Goal: Task Accomplishment & Management: Complete application form

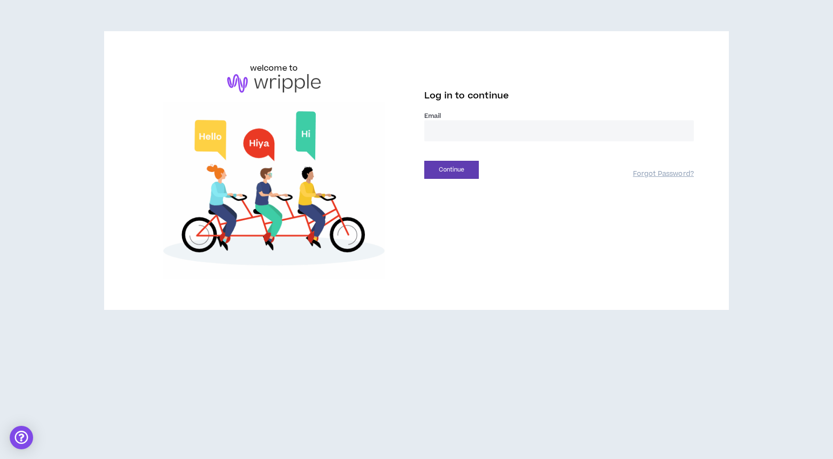
click at [449, 129] on input "email" at bounding box center [560, 130] width 270 height 21
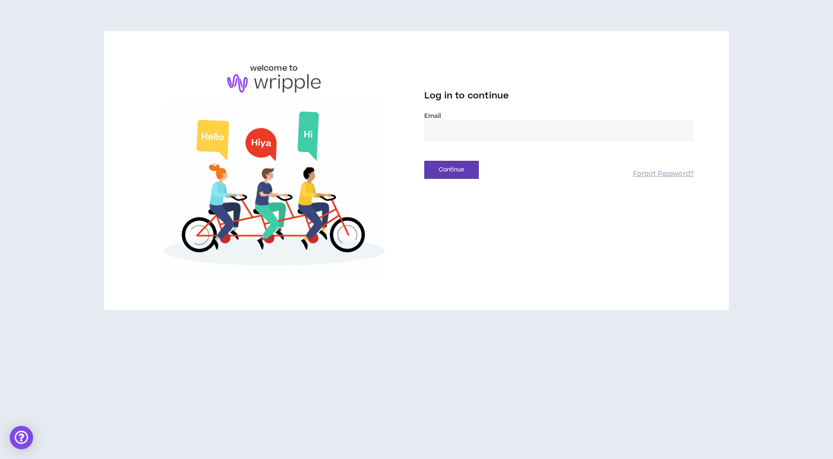
type input "**********"
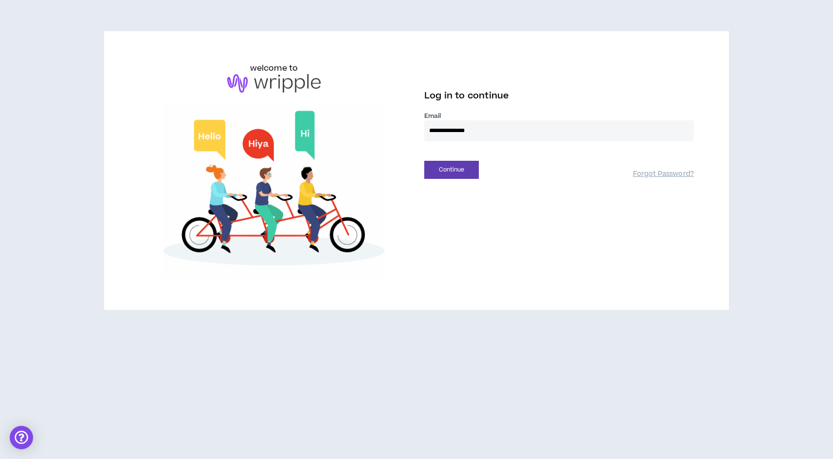
click at [441, 179] on div "**********" at bounding box center [416, 170] width 571 height 216
click at [441, 174] on button "Continue" at bounding box center [452, 170] width 55 height 18
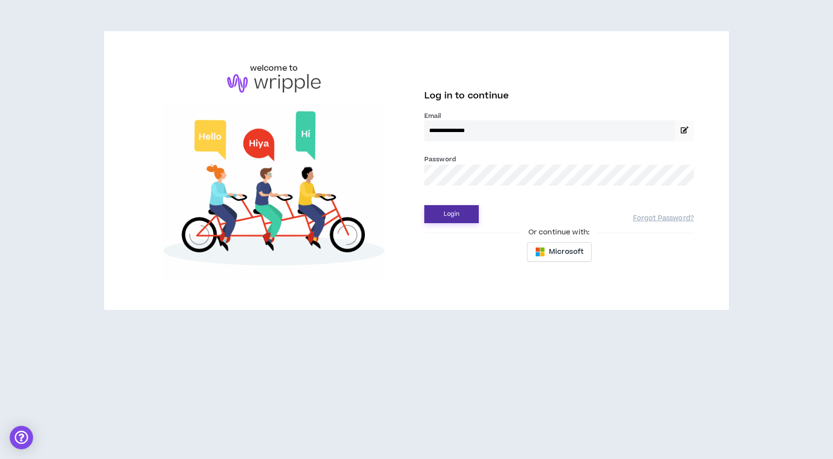
click at [465, 218] on button "Login" at bounding box center [452, 214] width 55 height 18
click at [469, 221] on button "Login" at bounding box center [452, 214] width 55 height 18
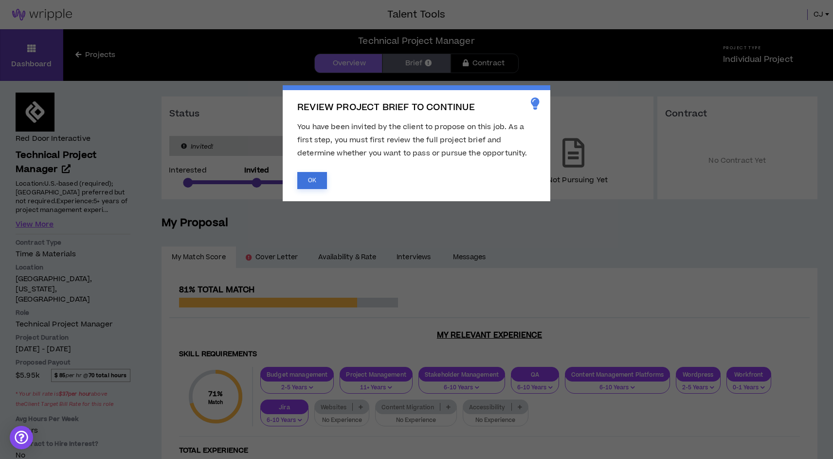
click at [311, 179] on button "OK" at bounding box center [312, 180] width 30 height 17
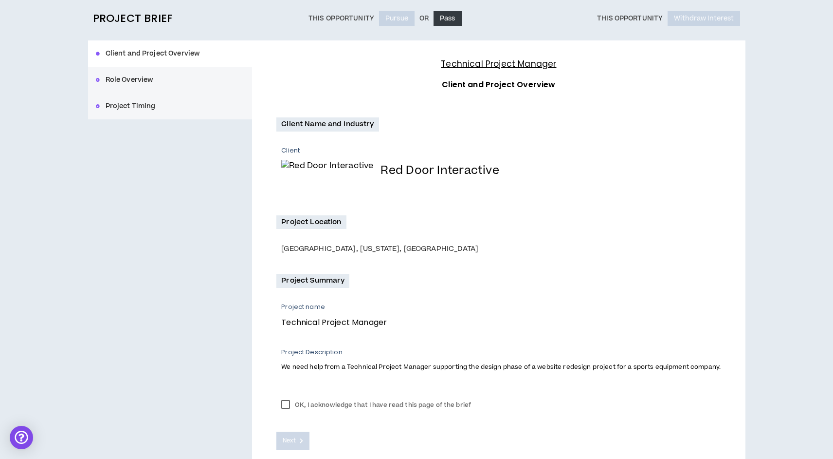
scroll to position [112, 0]
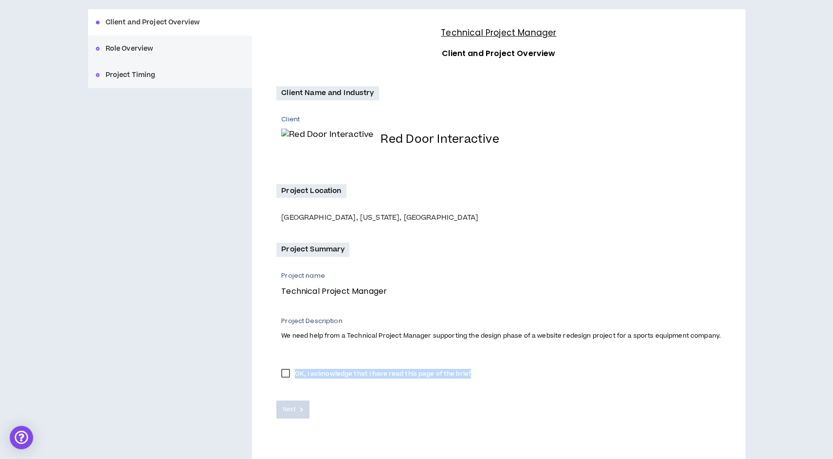
click at [285, 378] on label "OK, I acknowledge that I have read this page of the brief" at bounding box center [377, 373] width 200 height 15
click at [283, 376] on label "OK, I acknowledge that I have read this page of the brief" at bounding box center [377, 373] width 200 height 15
click at [296, 412] on span "Next" at bounding box center [289, 409] width 13 height 9
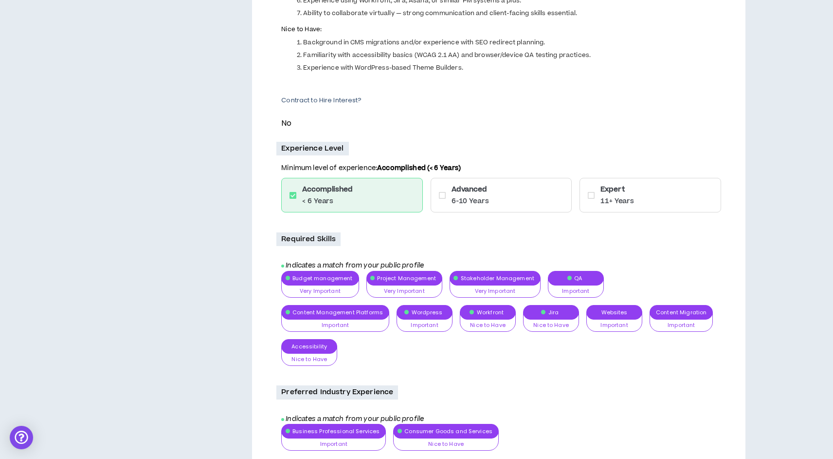
scroll to position [581, 0]
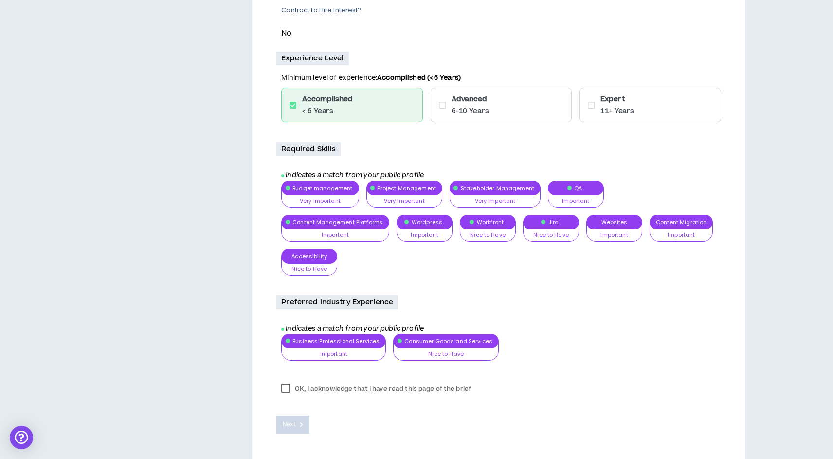
click at [285, 381] on label "OK, I acknowledge that I have read this page of the brief" at bounding box center [377, 388] width 200 height 15
click at [294, 420] on span "Next" at bounding box center [289, 424] width 13 height 9
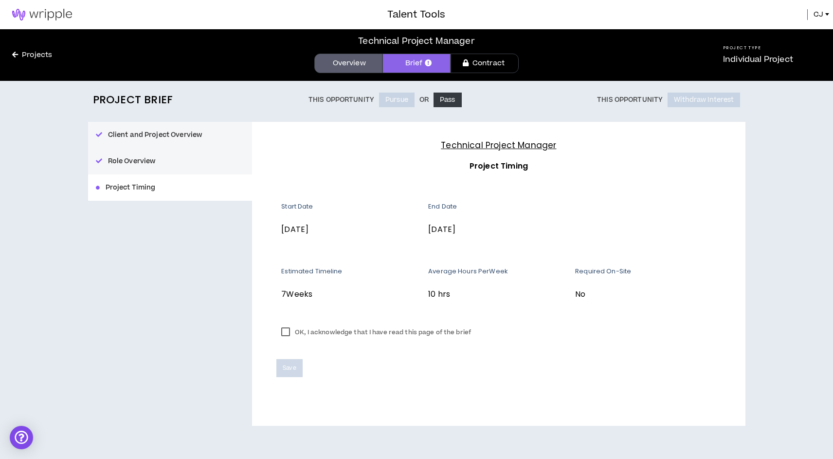
click at [300, 334] on label "OK, I acknowledge that I have read this page of the brief" at bounding box center [377, 332] width 200 height 15
click at [284, 373] on button "Save" at bounding box center [290, 368] width 26 height 18
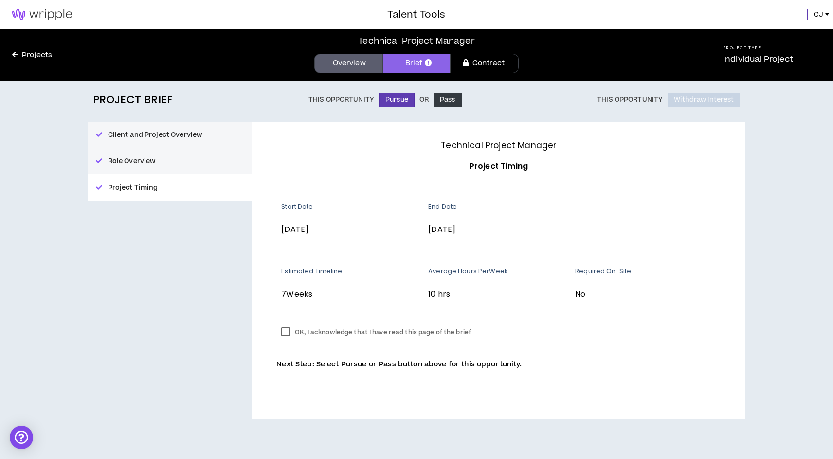
click at [204, 132] on button "Client and Project Overview" at bounding box center [170, 135] width 165 height 26
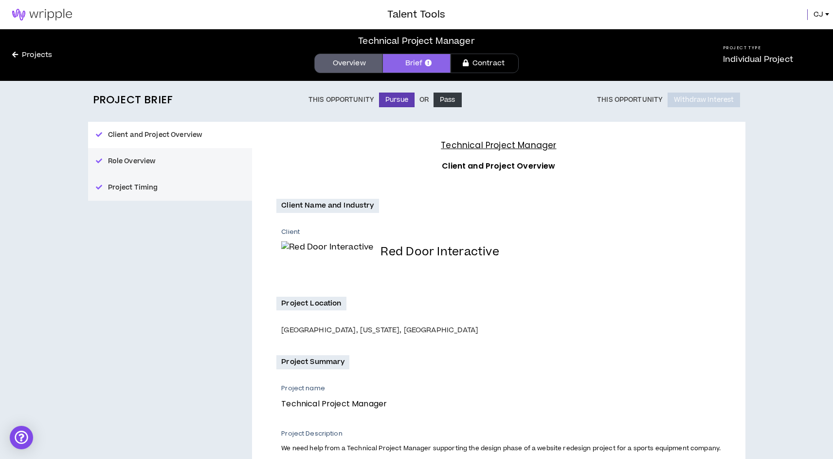
click at [364, 62] on link "Overview" at bounding box center [348, 63] width 68 height 19
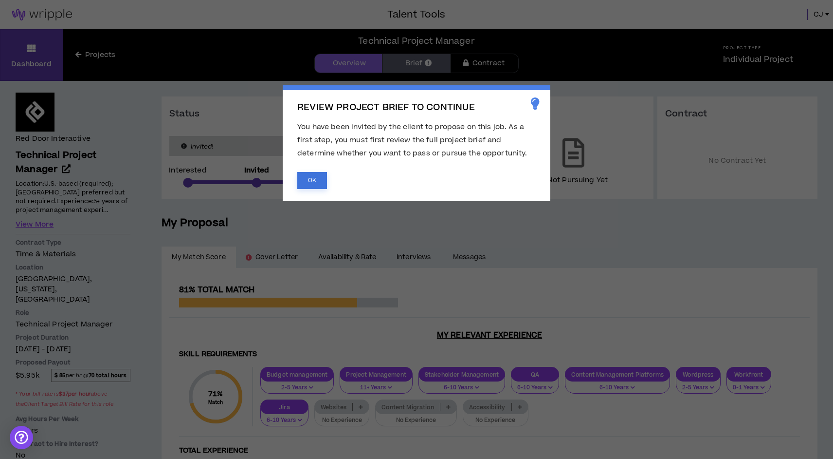
click at [312, 182] on button "OK" at bounding box center [312, 180] width 30 height 17
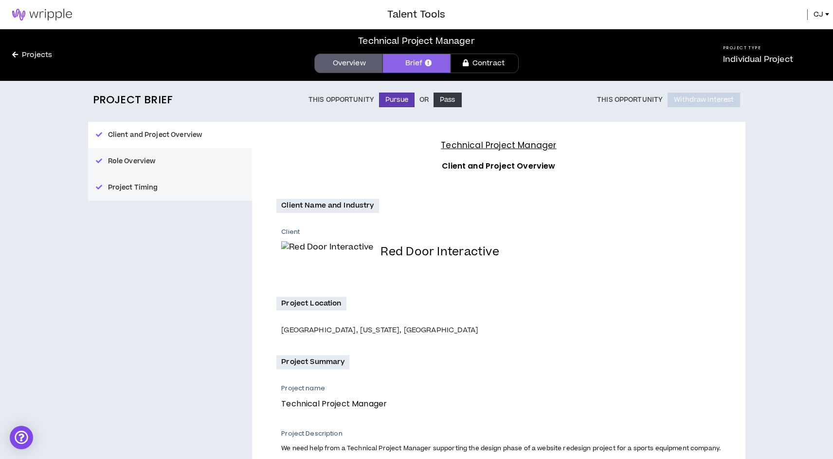
click at [342, 56] on link "Overview" at bounding box center [348, 63] width 68 height 19
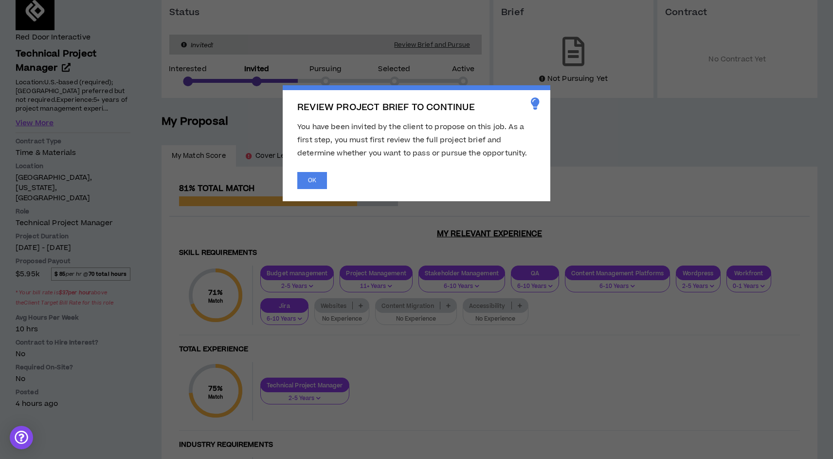
scroll to position [108, 0]
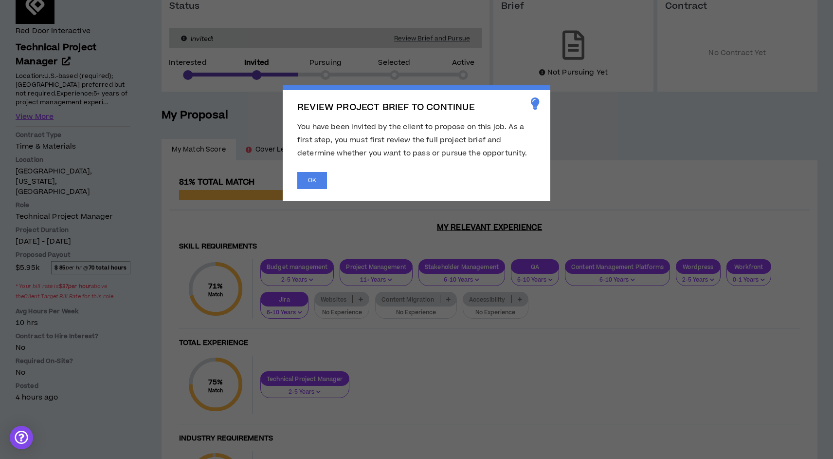
click at [362, 299] on span "REVIEW PROJECT BRIEF TO CONTINUE You have been invited by the client to propose…" at bounding box center [416, 229] width 833 height 459
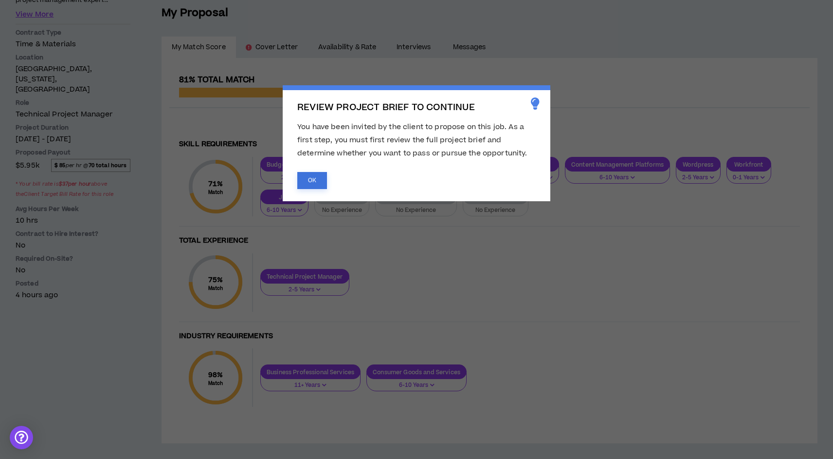
click at [320, 179] on button "OK" at bounding box center [312, 180] width 30 height 17
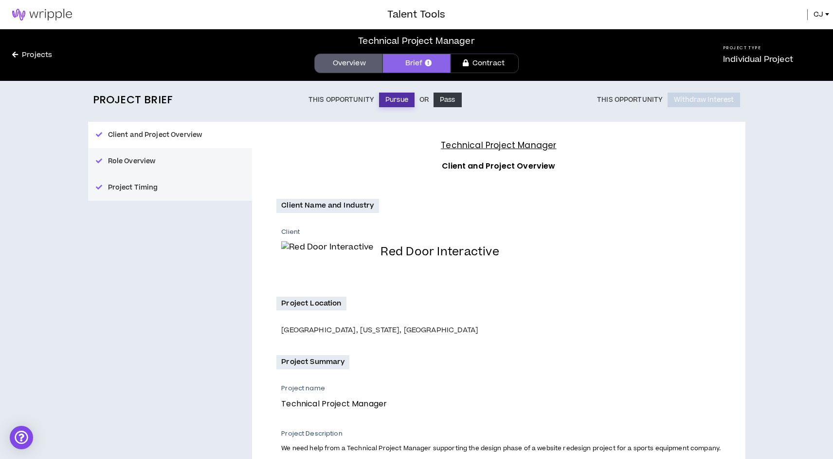
click at [407, 101] on button "Pursue" at bounding box center [397, 99] width 36 height 15
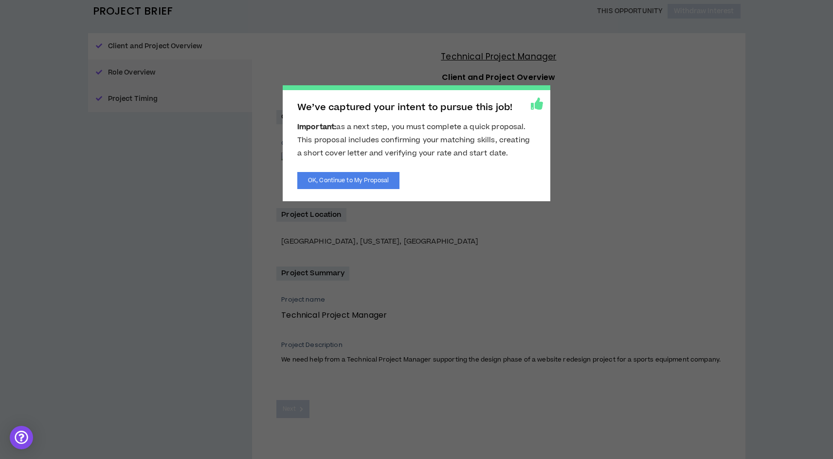
scroll to position [106, 0]
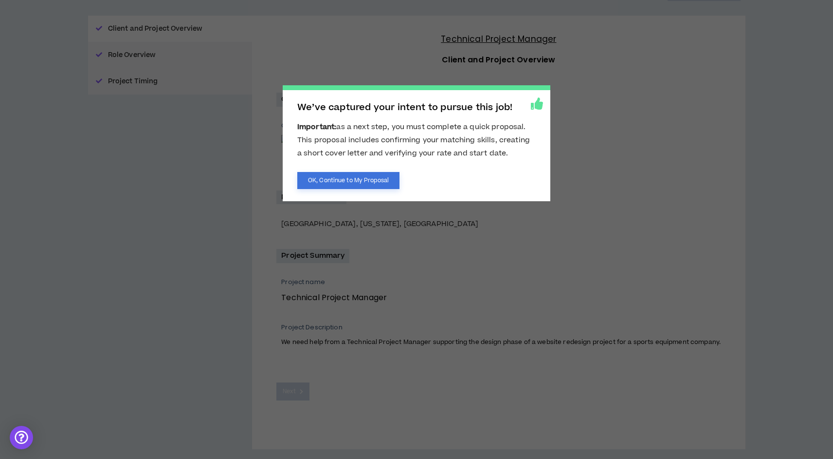
click at [349, 183] on button "OK, Continue to My Proposal" at bounding box center [348, 180] width 102 height 17
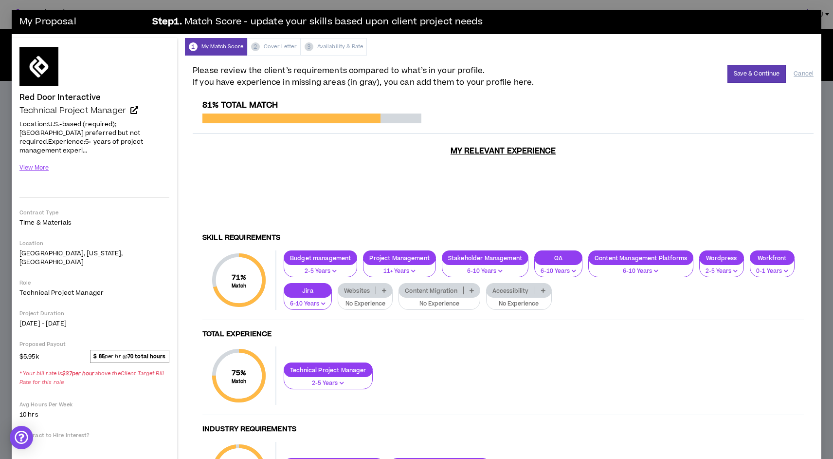
click at [382, 286] on p at bounding box center [384, 290] width 16 height 8
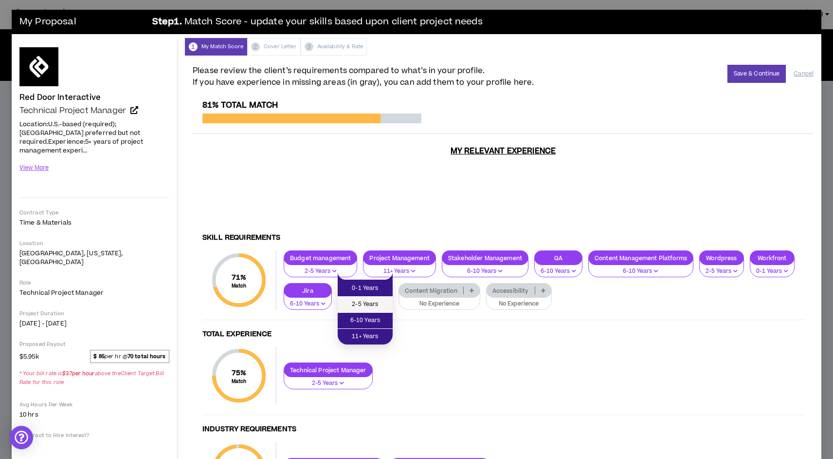
click at [369, 307] on span "2-5 Years" at bounding box center [365, 304] width 43 height 11
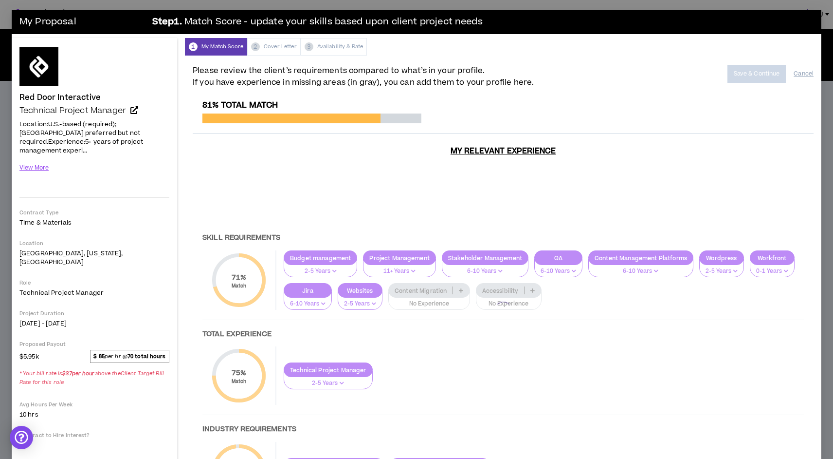
click at [461, 273] on div at bounding box center [503, 309] width 621 height 419
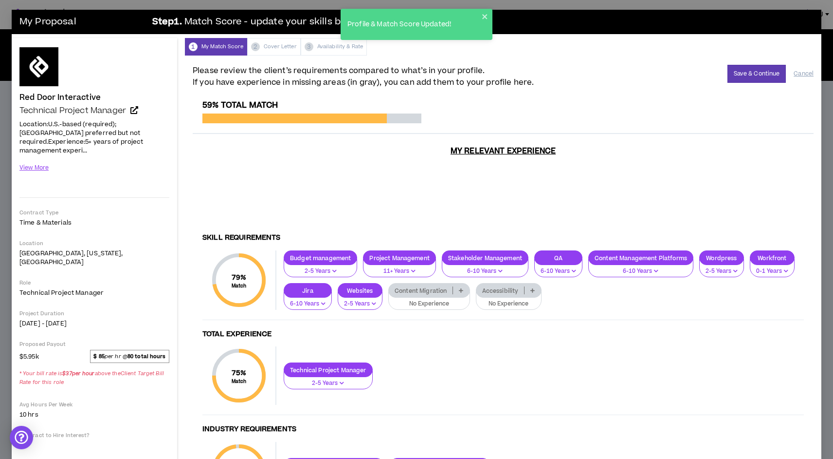
click at [462, 288] on icon at bounding box center [461, 290] width 4 height 5
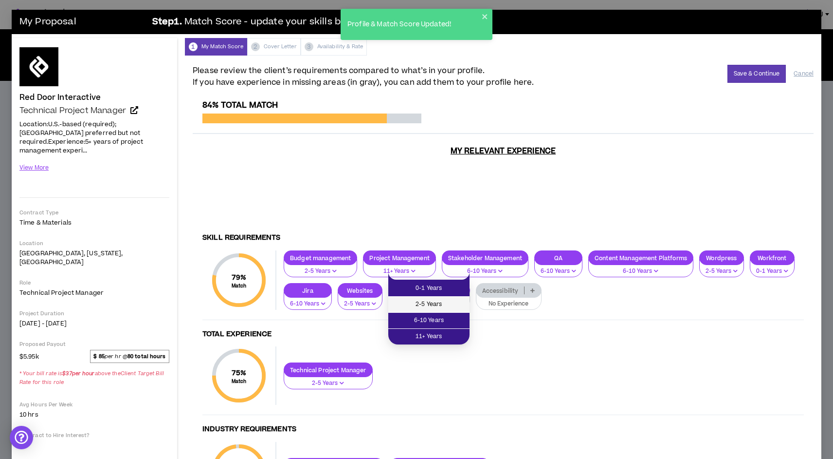
click at [449, 302] on span "2-5 Years" at bounding box center [429, 304] width 70 height 11
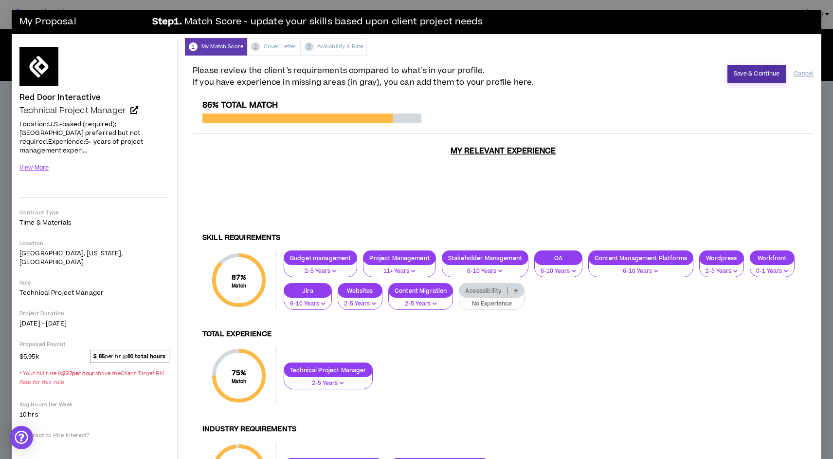
click at [758, 72] on button "Save & Continue" at bounding box center [757, 74] width 59 height 18
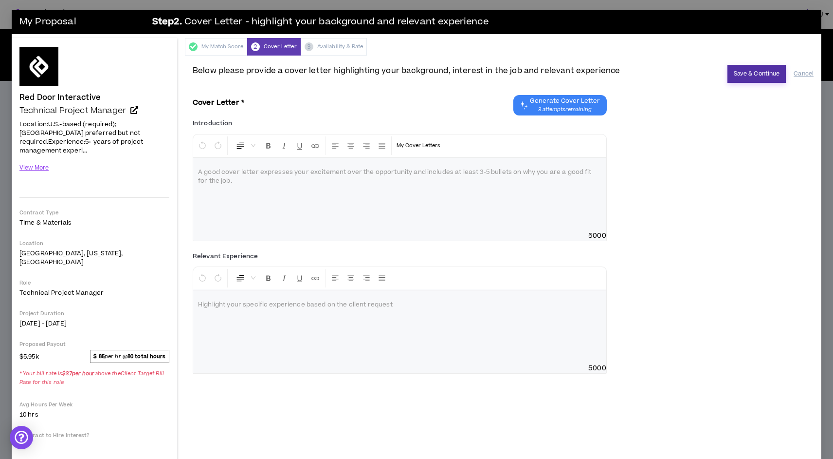
click at [758, 72] on button "Save & Continue" at bounding box center [757, 74] width 59 height 18
click at [308, 186] on div at bounding box center [399, 194] width 413 height 73
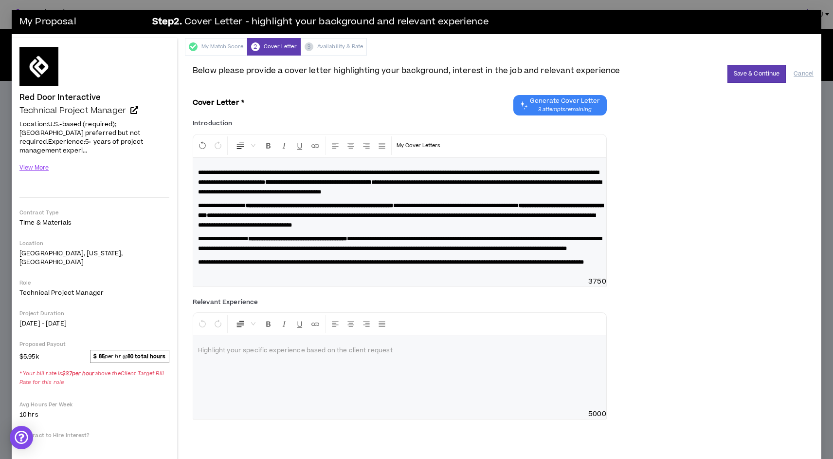
scroll to position [65, 0]
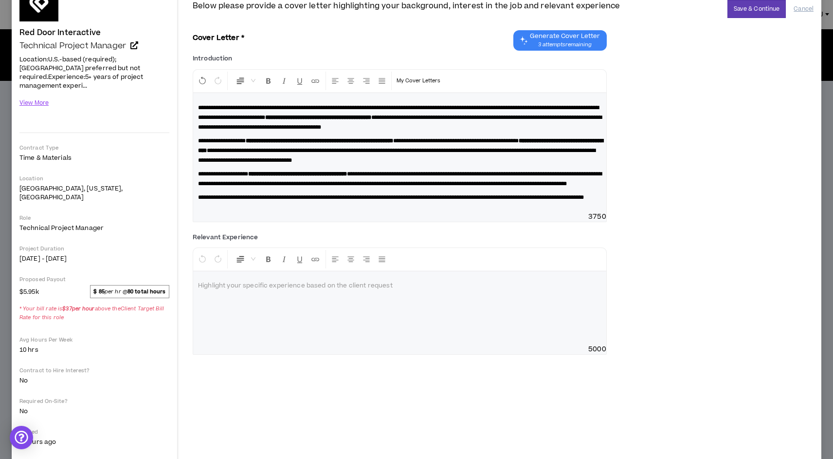
click at [630, 217] on div "**********" at bounding box center [503, 140] width 621 height 178
click at [761, 7] on button "Save & Continue" at bounding box center [757, 9] width 59 height 18
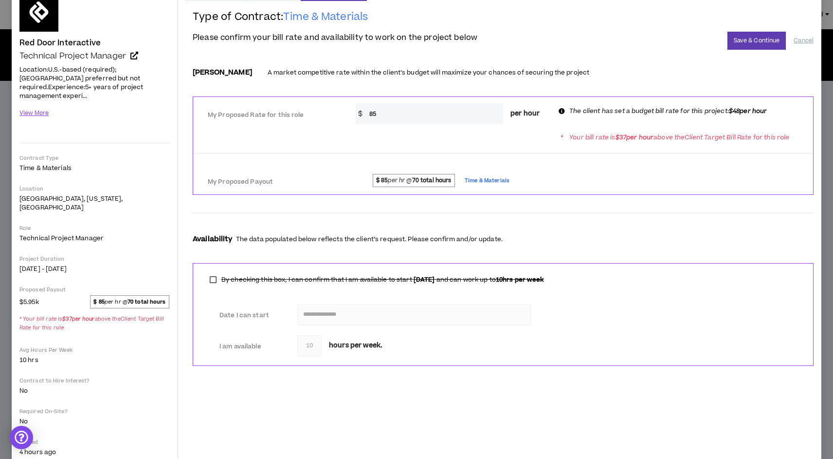
scroll to position [0, 0]
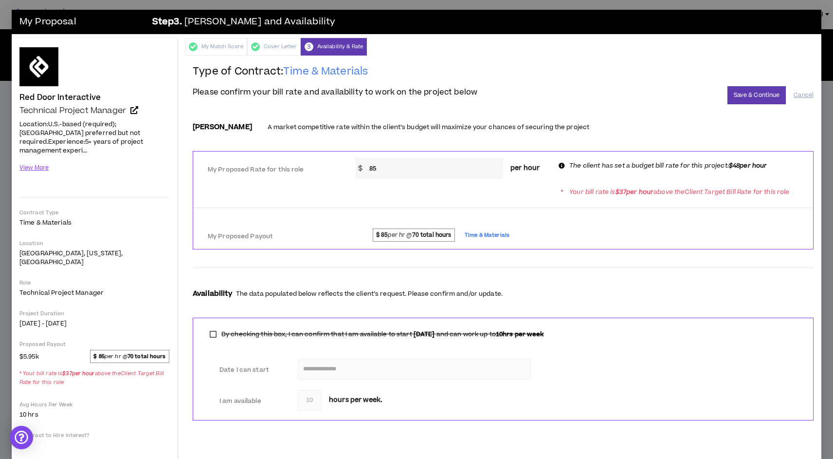
click at [481, 182] on div "My Proposed Rate for this role * $ 85 per hour The client has set a budget bill…" at bounding box center [503, 166] width 620 height 31
click at [481, 174] on input "85" at bounding box center [434, 168] width 139 height 21
type input "80"
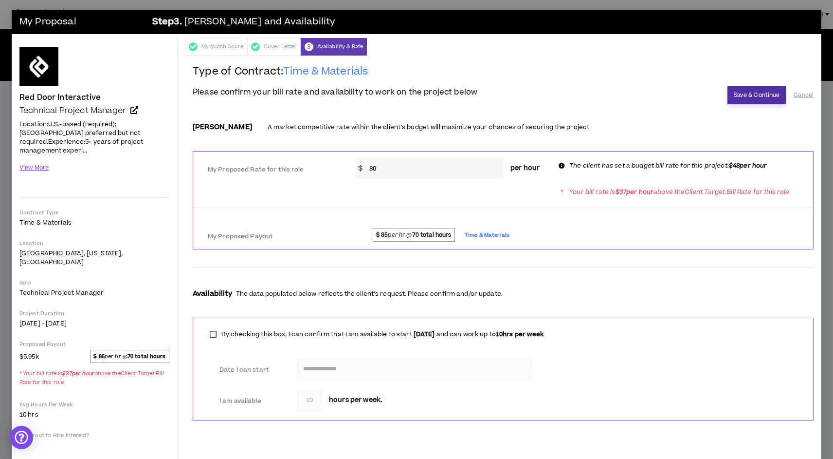
click at [758, 97] on button "Save & Continue" at bounding box center [757, 95] width 59 height 18
